Goal: Information Seeking & Learning: Learn about a topic

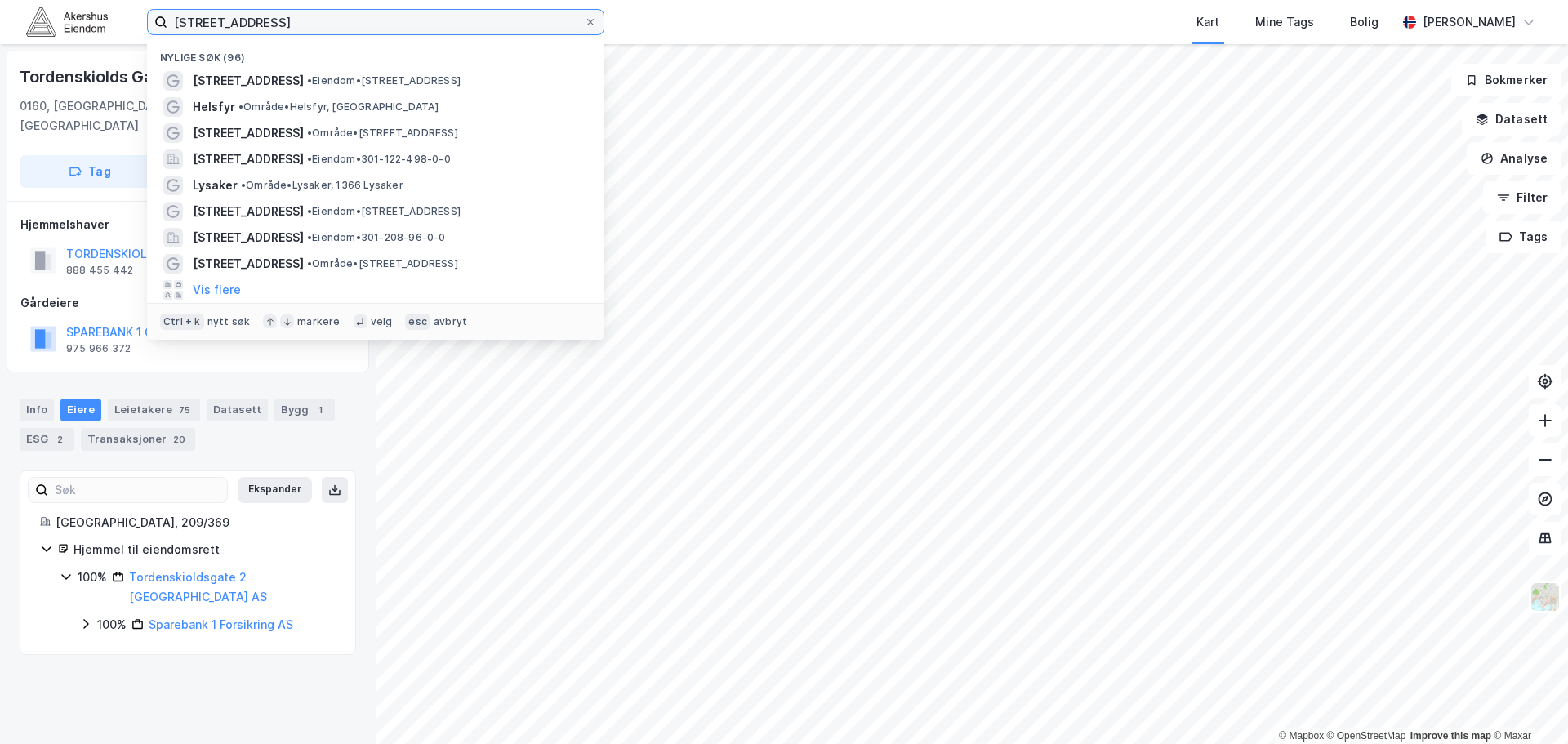
drag, startPoint x: 398, startPoint y: 24, endPoint x: 76, endPoint y: -5, distance: 323.3
click at [76, 0] on html "calmeyers gate 5 Nylige søk (96) [STREET_ADDRESS] • Eiendom • [STREET_ADDRESS] …" at bounding box center [784, 372] width 1568 height 744
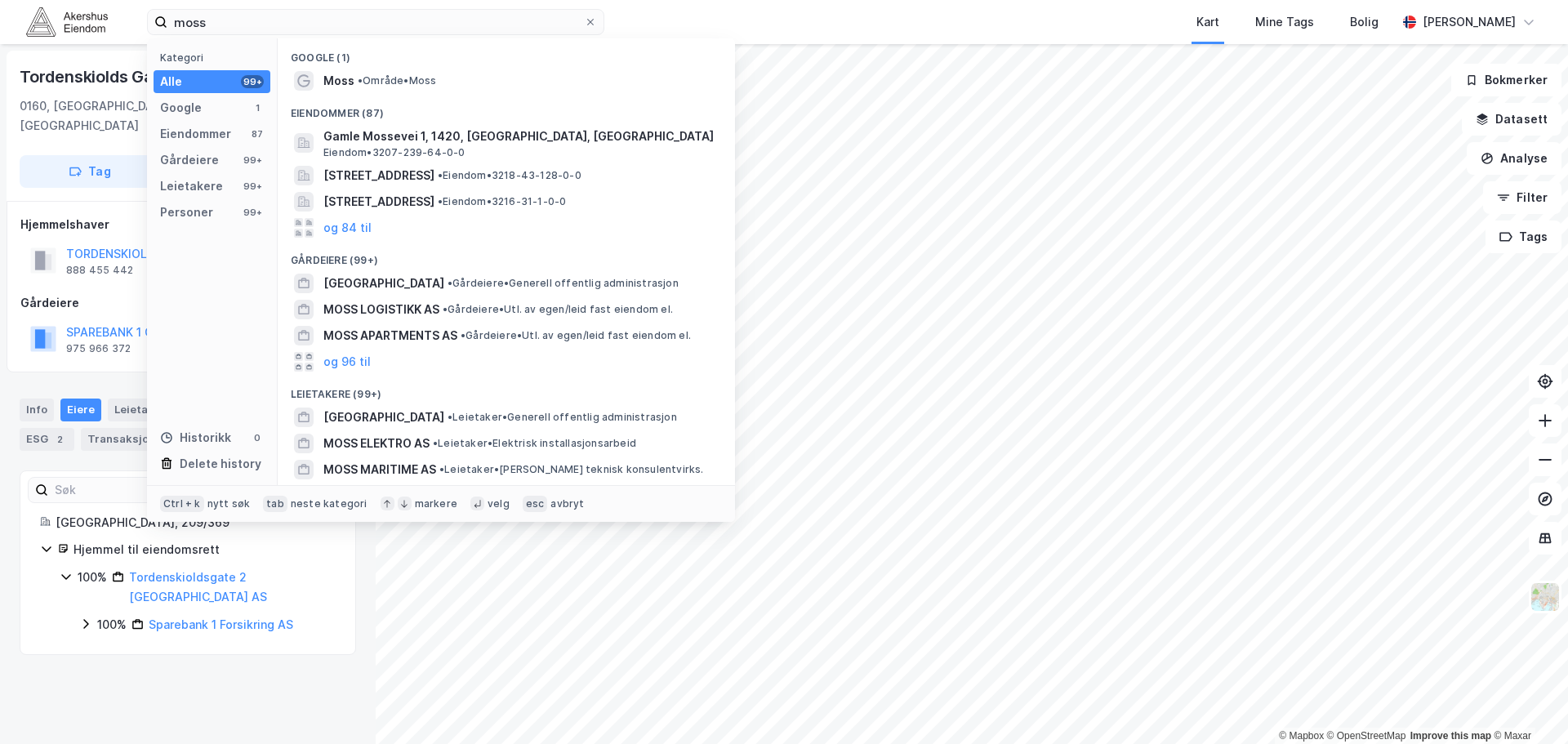
click at [358, 94] on div "Eiendommer (87)" at bounding box center [506, 109] width 458 height 30
click at [357, 82] on span "•" at bounding box center [360, 80] width 5 height 12
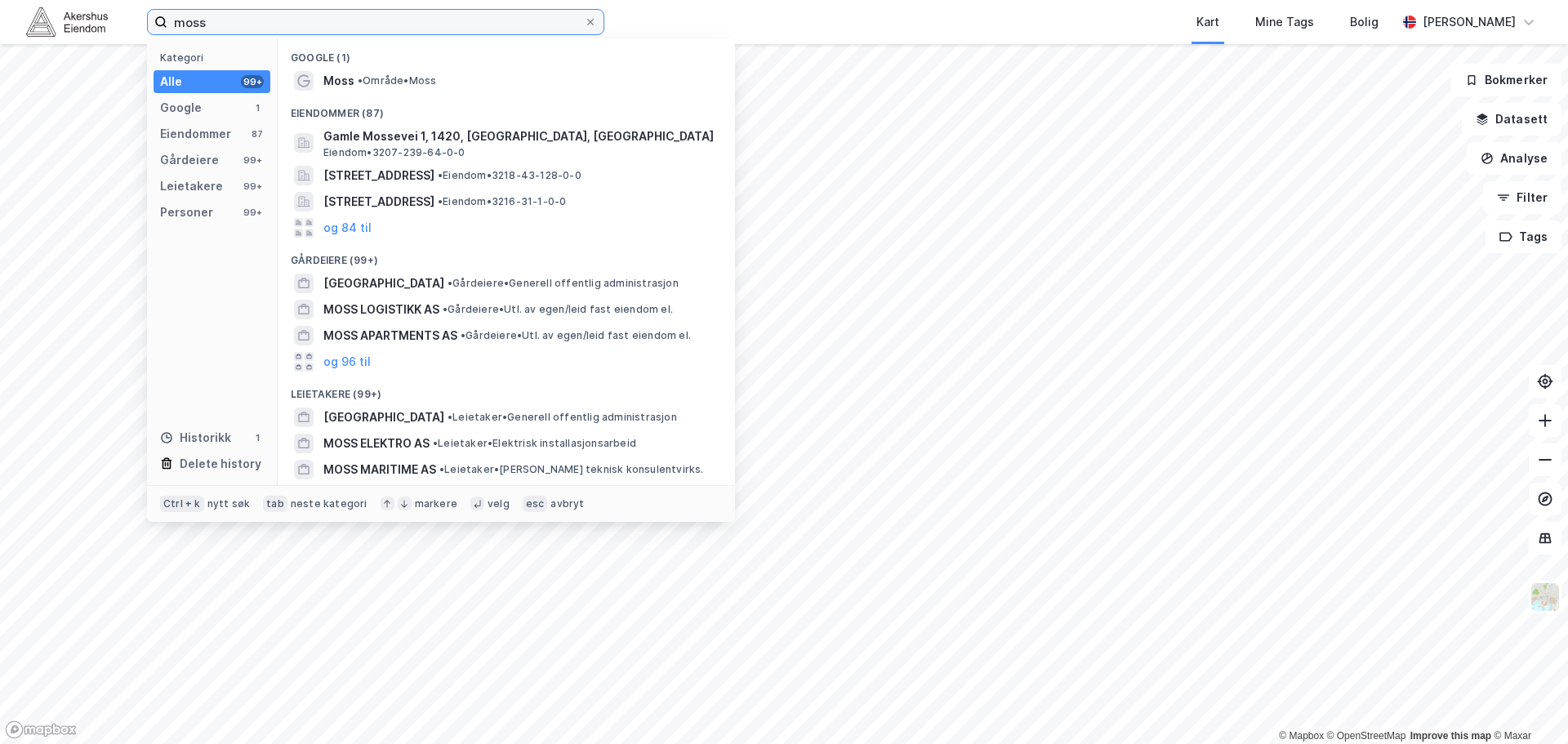
drag, startPoint x: 315, startPoint y: 28, endPoint x: 122, endPoint y: 24, distance: 193.0
click at [122, 24] on div "moss Kategori Alle 99+ Google 1 Eiendommer 87 Gårdeiere 99+ Leietakere 99+ Pers…" at bounding box center [784, 22] width 1568 height 44
type input "økern"
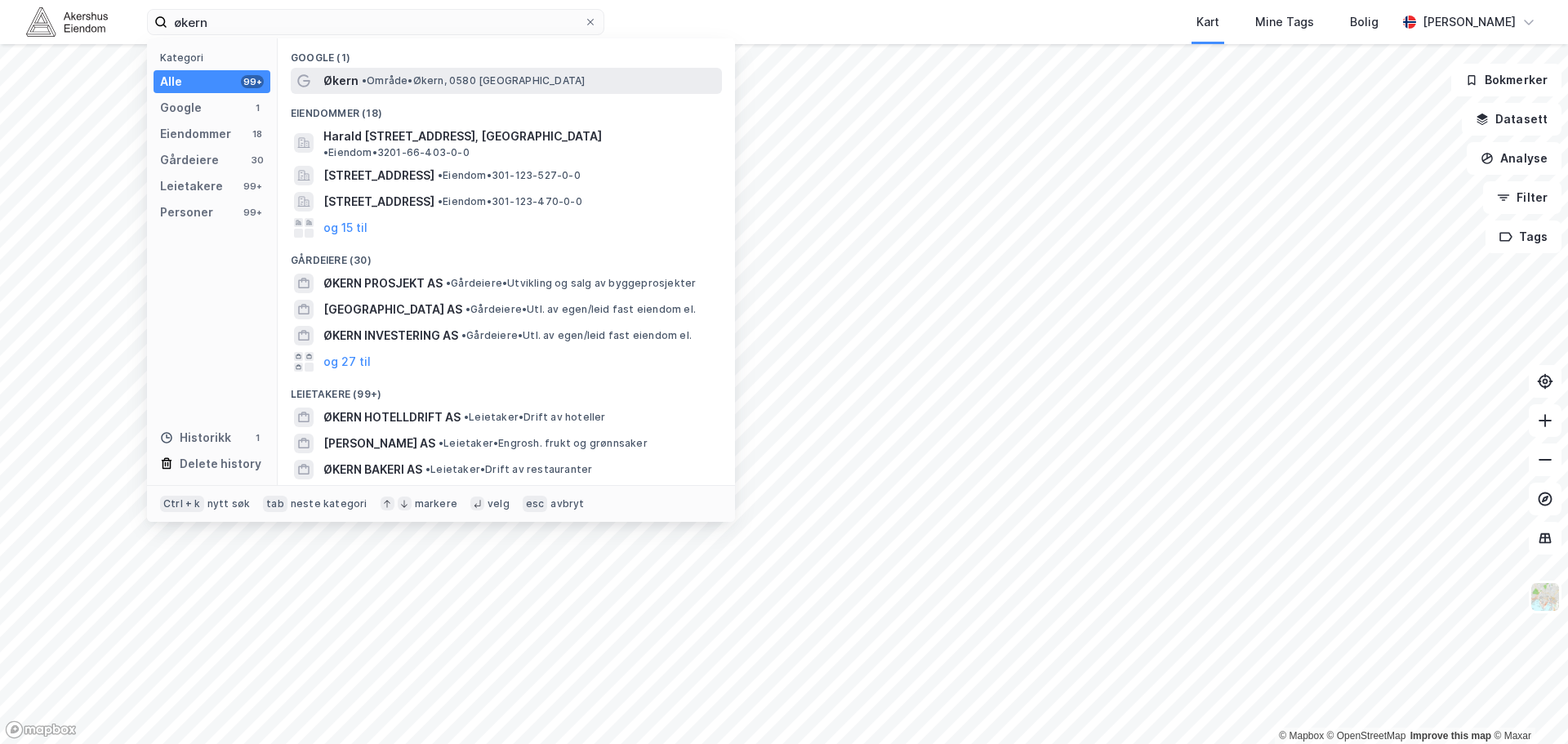
click at [316, 71] on div "Økern • Område • Økern, [GEOGRAPHIC_DATA]" at bounding box center [506, 81] width 431 height 26
